Goal: Transaction & Acquisition: Purchase product/service

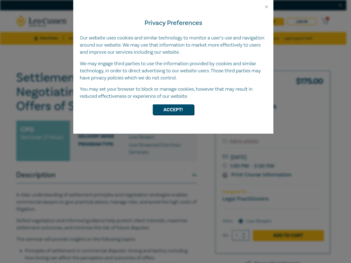
click at [176, 132] on div "Privacy Preferences Our website uses cookies and similar technology to monitor …" at bounding box center [173, 71] width 200 height 125
click at [267, 7] on button "Close" at bounding box center [266, 6] width 5 height 5
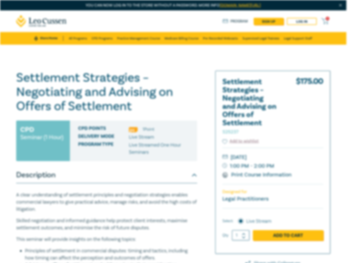
click at [173, 110] on h1 "Settlement Strategies – Negotiating and Advising on Offers of Settlement S25237" at bounding box center [106, 92] width 181 height 43
